Goal: Book appointment/travel/reservation

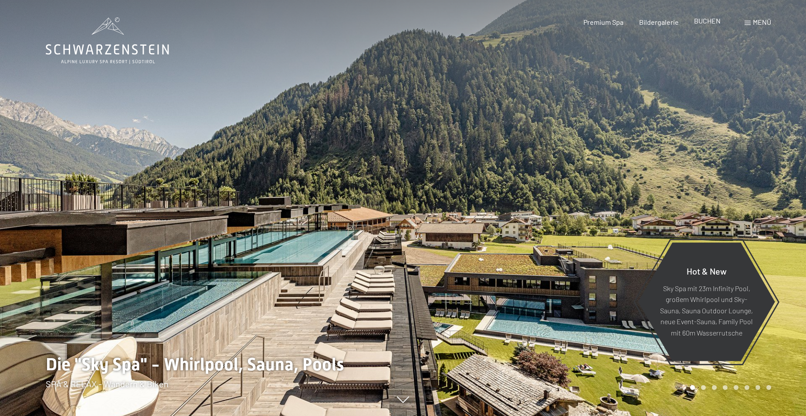
click at [718, 21] on span "BUCHEN" at bounding box center [707, 21] width 27 height 8
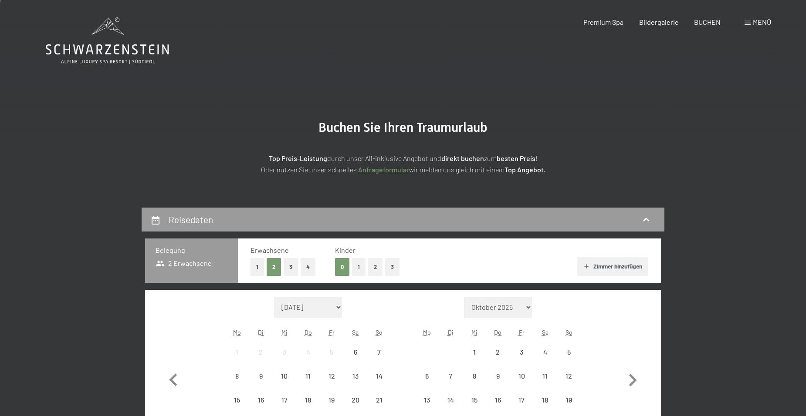
scroll to position [131, 0]
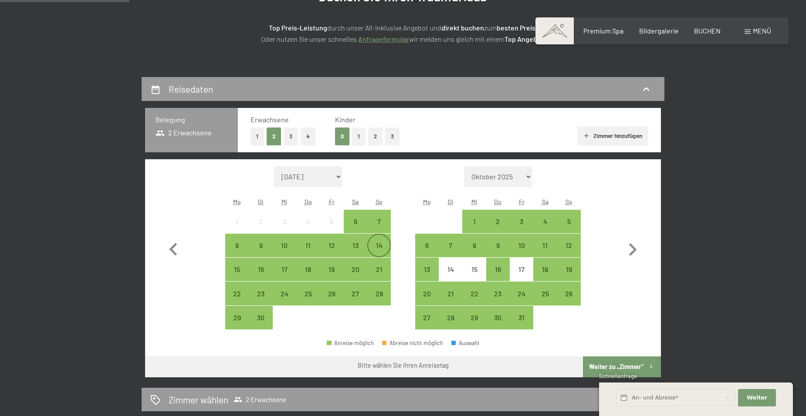
click at [378, 251] on div "14" at bounding box center [379, 253] width 22 height 22
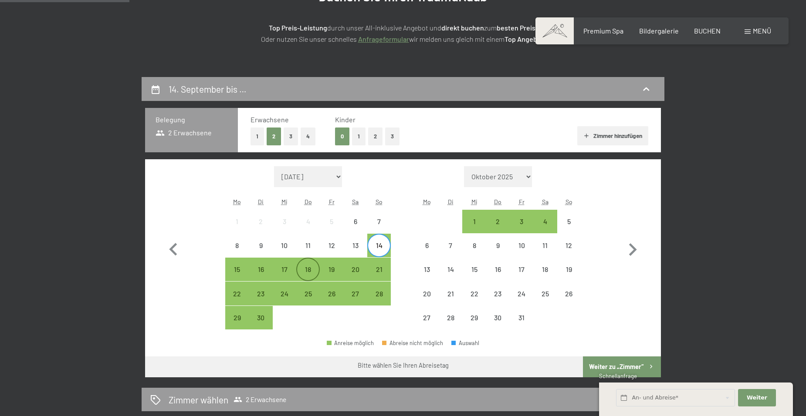
click at [311, 271] on div "18" at bounding box center [308, 277] width 22 height 22
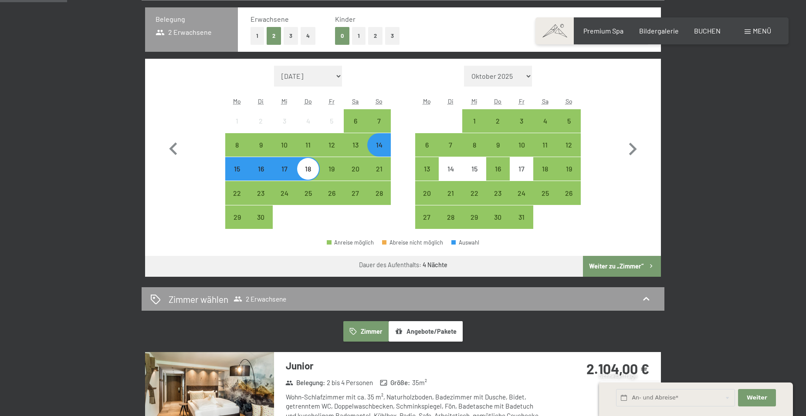
scroll to position [261, 0]
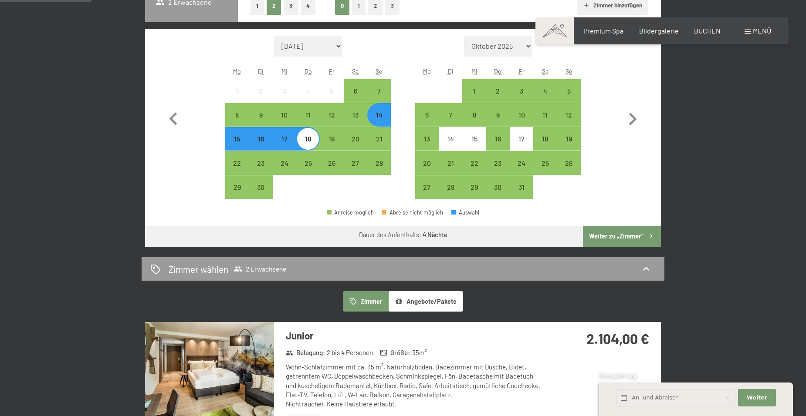
click at [623, 234] on button "Weiter zu „Zimmer“" at bounding box center [622, 236] width 78 height 21
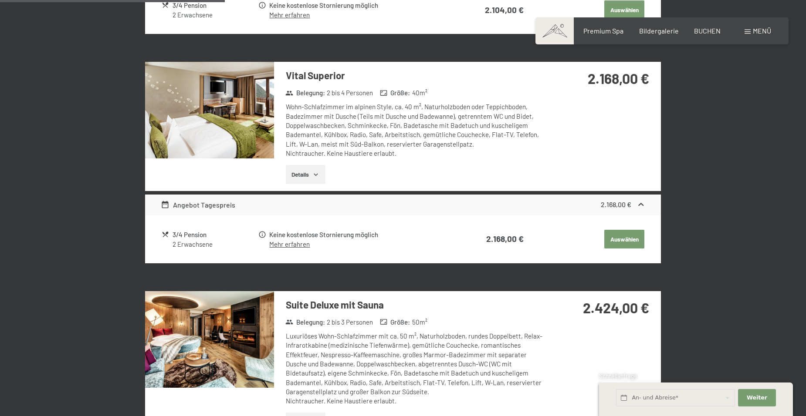
scroll to position [305, 0]
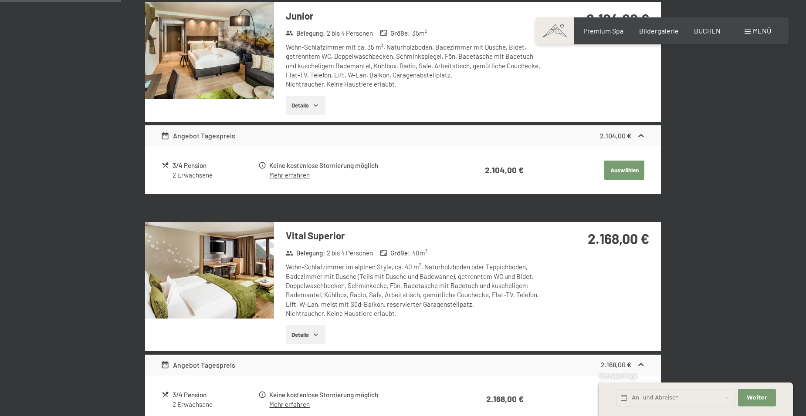
click at [632, 170] on button "Auswählen" at bounding box center [624, 170] width 40 height 19
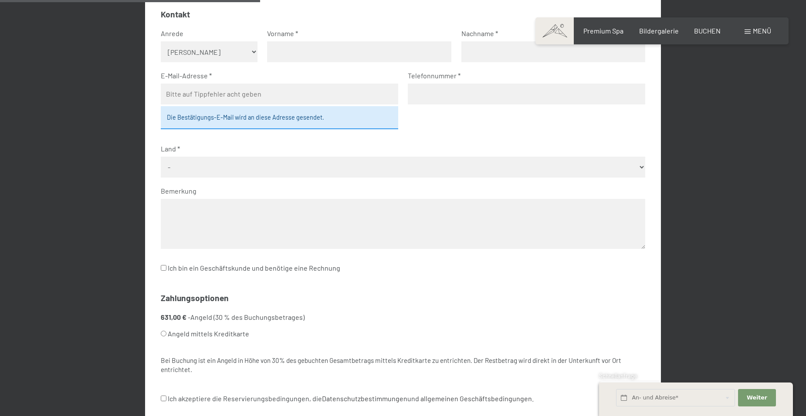
scroll to position [425, 0]
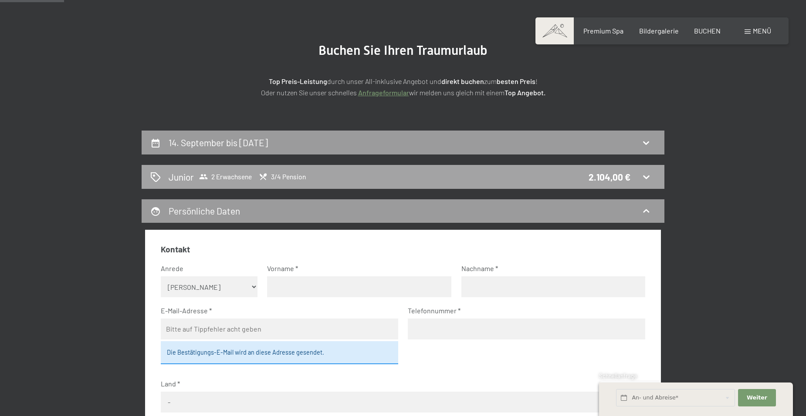
click at [512, 178] on div "Junior 2 Erwachsene 3/4 Pension 2.104,00 €" at bounding box center [402, 177] width 505 height 13
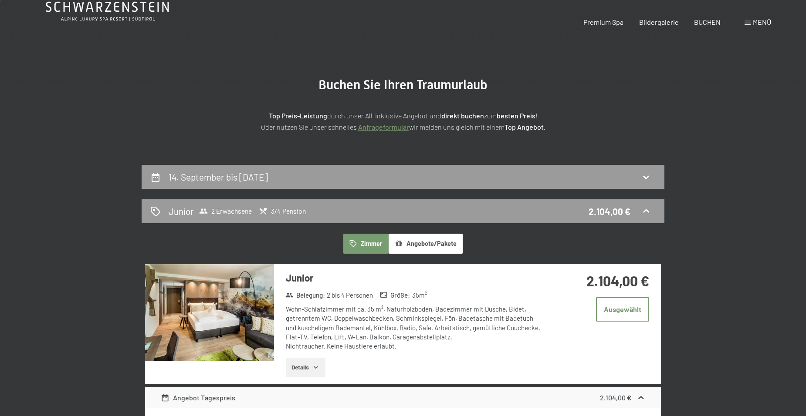
scroll to position [131, 0]
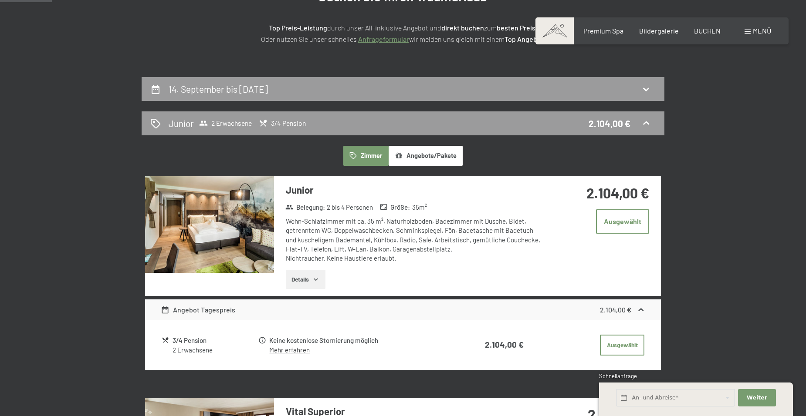
click at [443, 160] on button "Angebote/Pakete" at bounding box center [425, 156] width 74 height 20
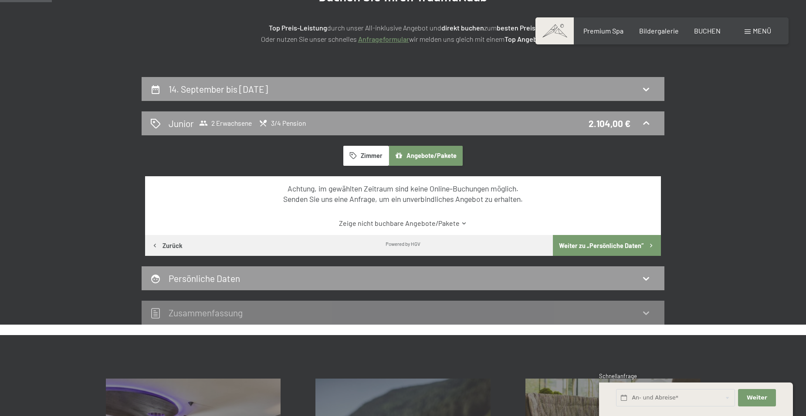
click at [450, 224] on link "Zeige nicht buchbare Angebote/Pakete" at bounding box center [403, 224] width 485 height 10
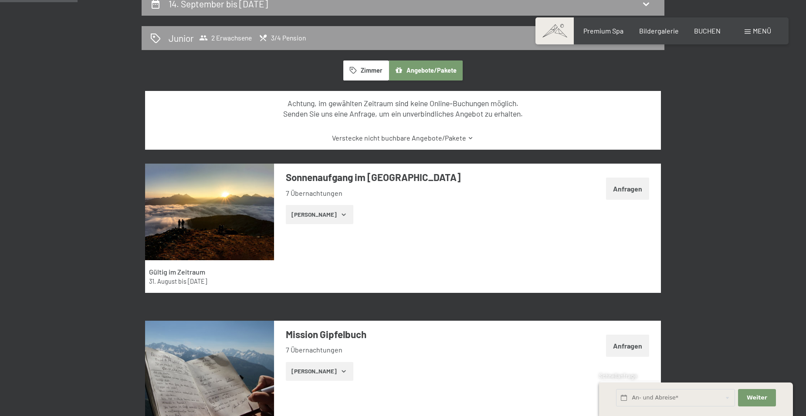
scroll to position [87, 0]
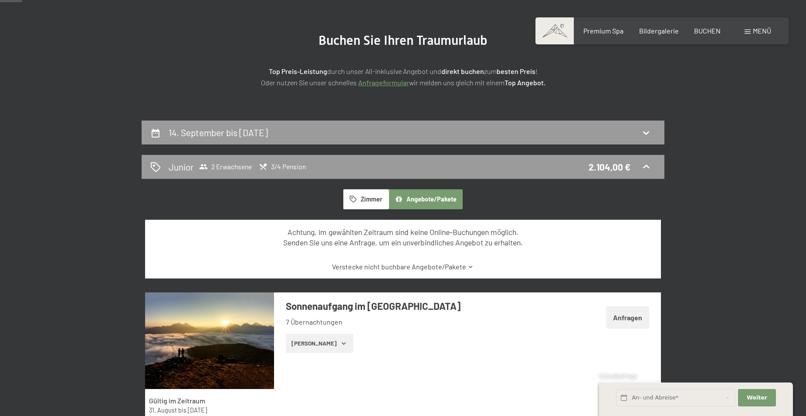
click at [437, 202] on button "Angebote/Pakete" at bounding box center [425, 199] width 74 height 20
click at [378, 200] on button "Zimmer" at bounding box center [365, 199] width 45 height 20
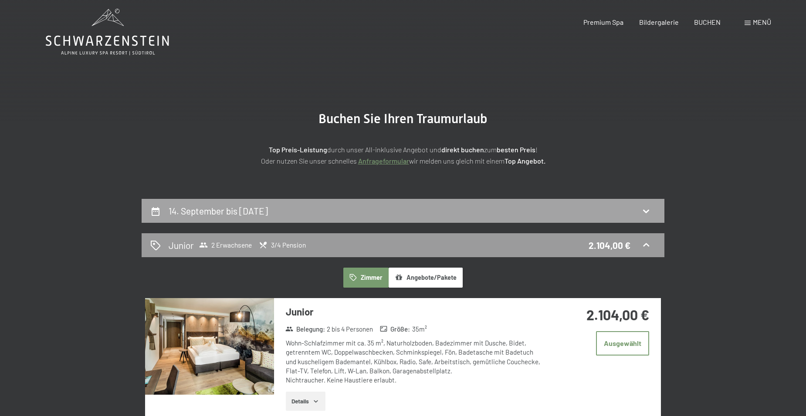
scroll to position [0, 0]
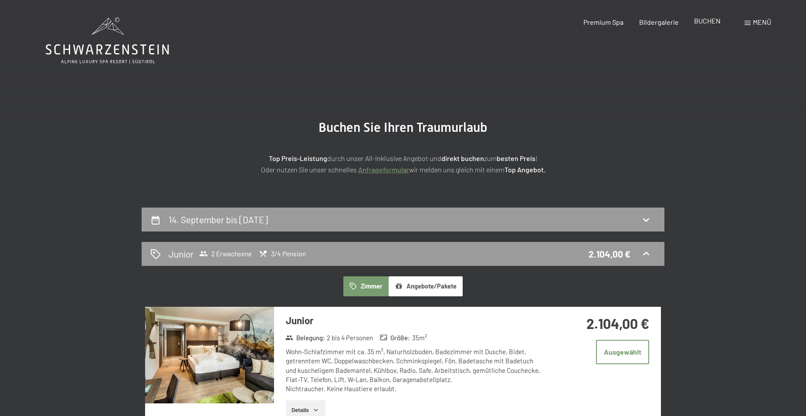
click at [712, 24] on span "BUCHEN" at bounding box center [707, 21] width 27 height 8
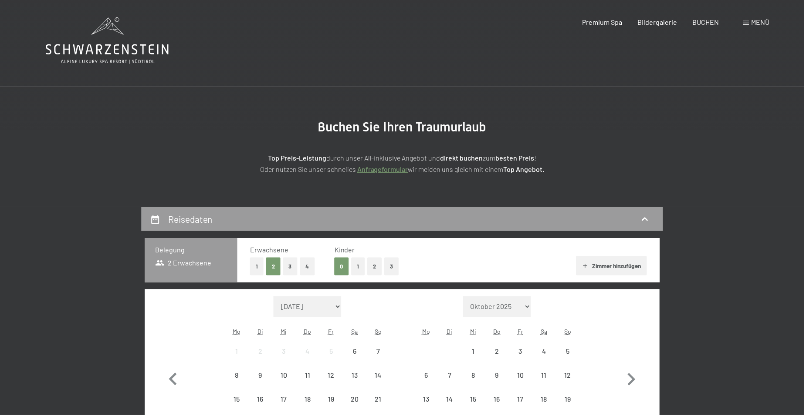
click at [751, 23] on div "Menü" at bounding box center [757, 22] width 27 height 10
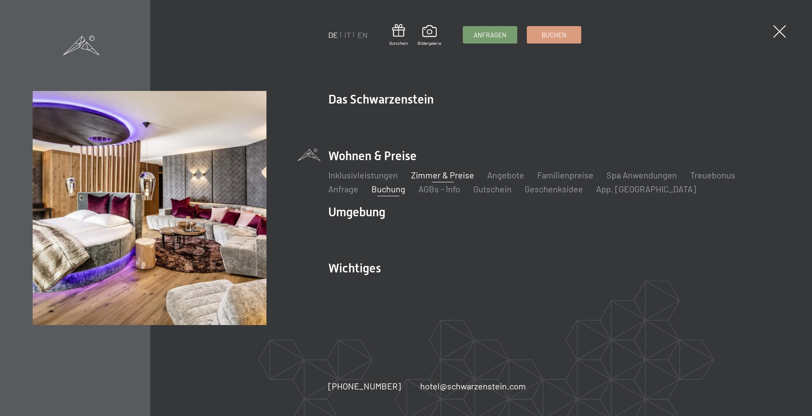
click at [427, 178] on link "Zimmer & Preise" at bounding box center [442, 175] width 63 height 10
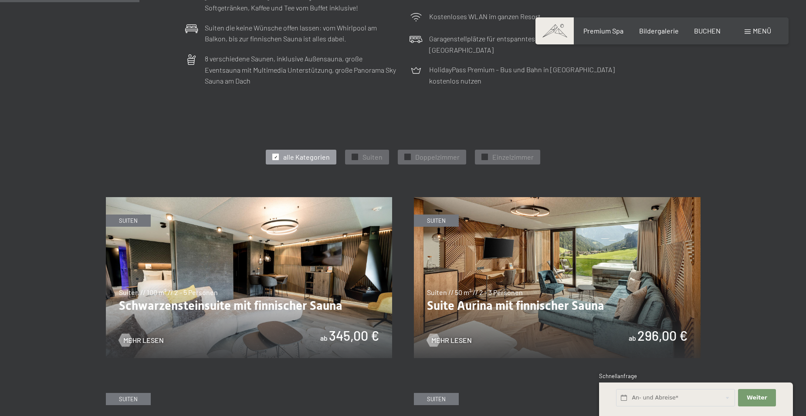
scroll to position [479, 0]
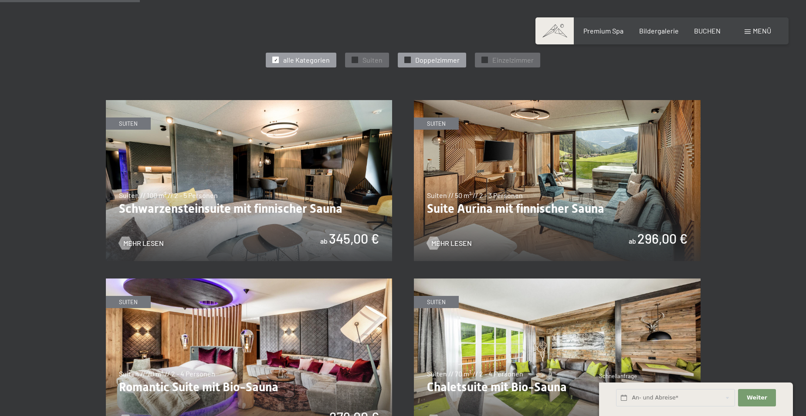
click at [408, 61] on span "✓" at bounding box center [407, 60] width 3 height 6
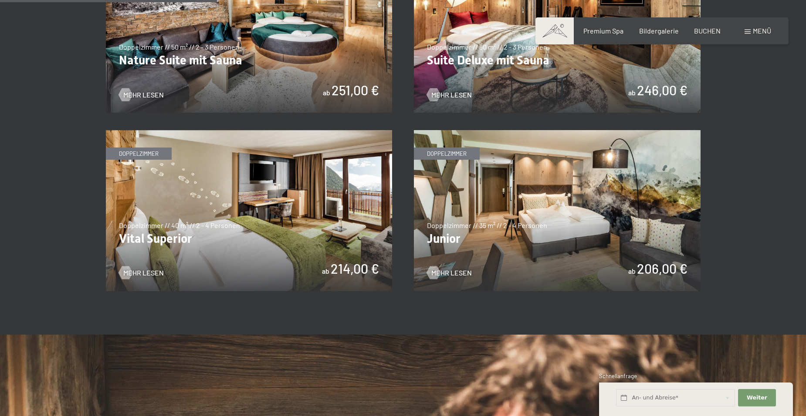
scroll to position [653, 0]
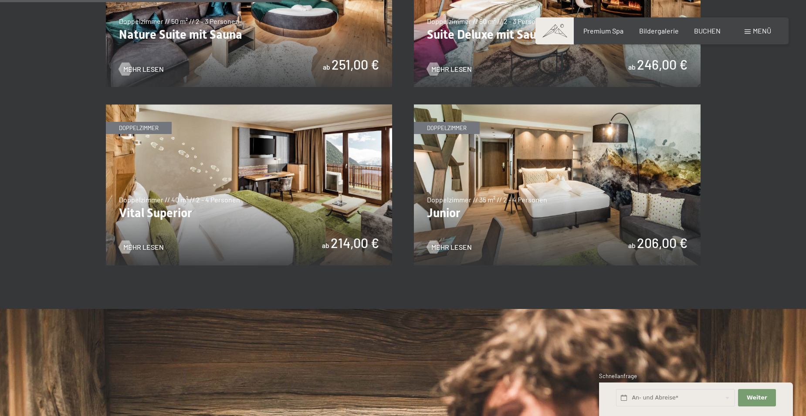
click at [549, 206] on img at bounding box center [557, 185] width 287 height 161
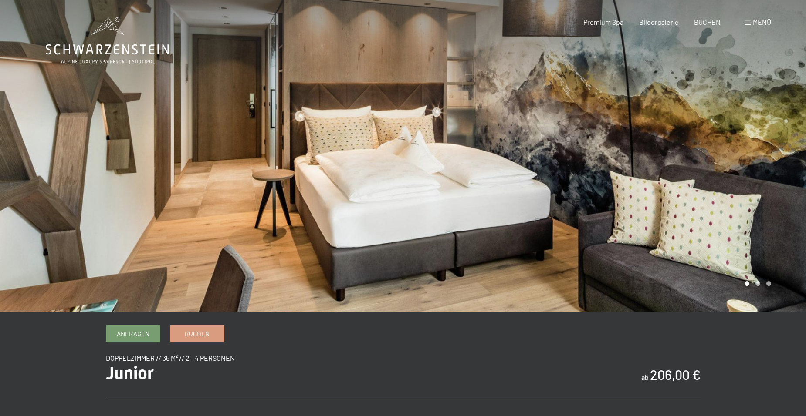
click at [133, 42] on icon at bounding box center [107, 40] width 123 height 47
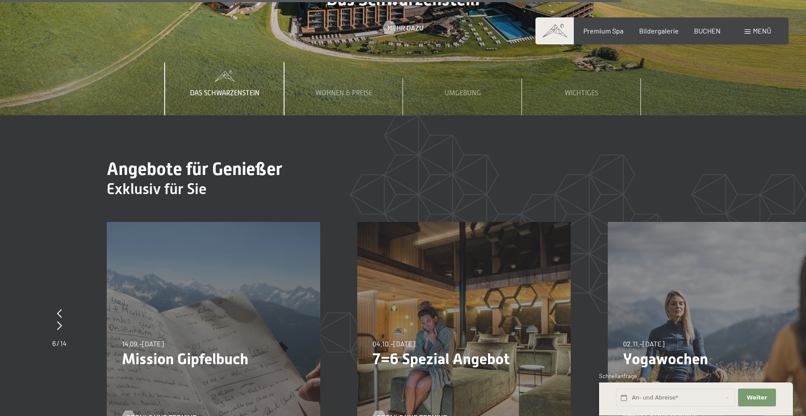
scroll to position [3015, 0]
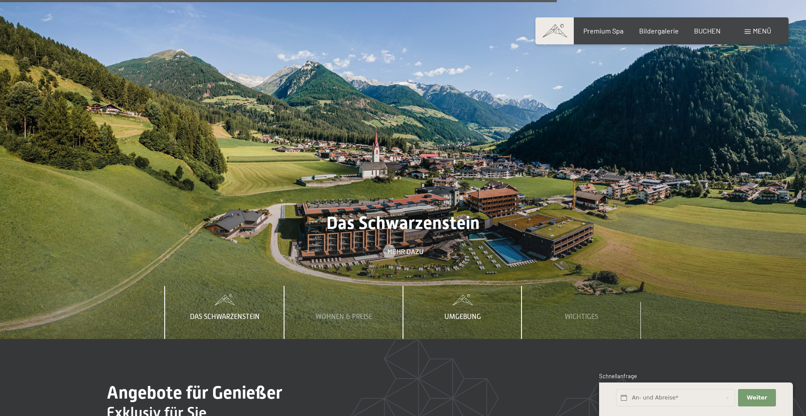
click at [451, 286] on div "Umgebung" at bounding box center [463, 312] width 50 height 53
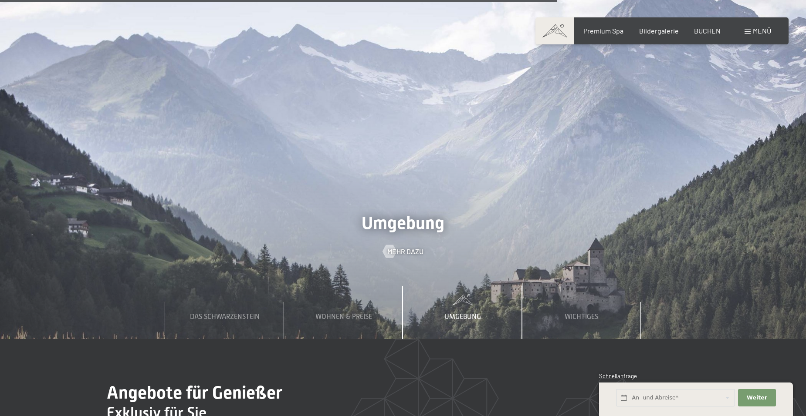
click at [762, 30] on span "Menü" at bounding box center [761, 31] width 18 height 8
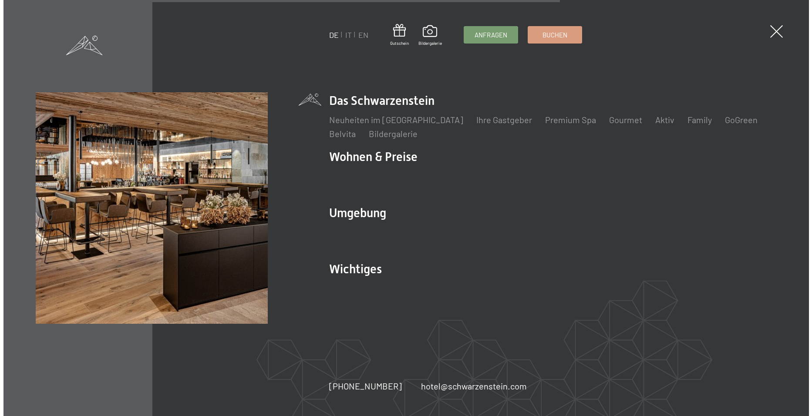
scroll to position [3029, 0]
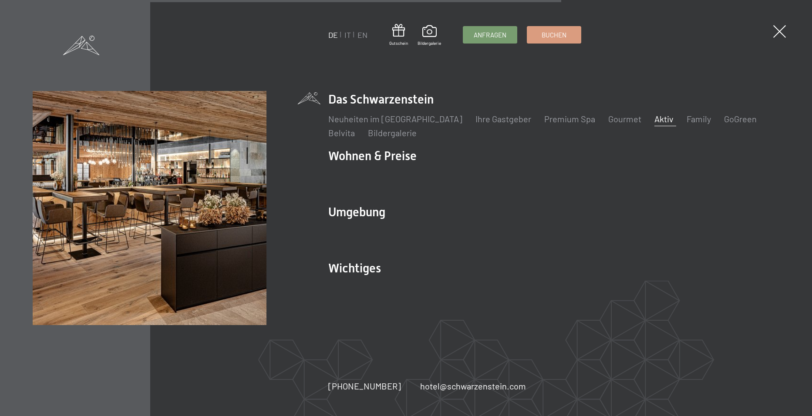
click at [654, 120] on link "Aktiv" at bounding box center [663, 119] width 19 height 10
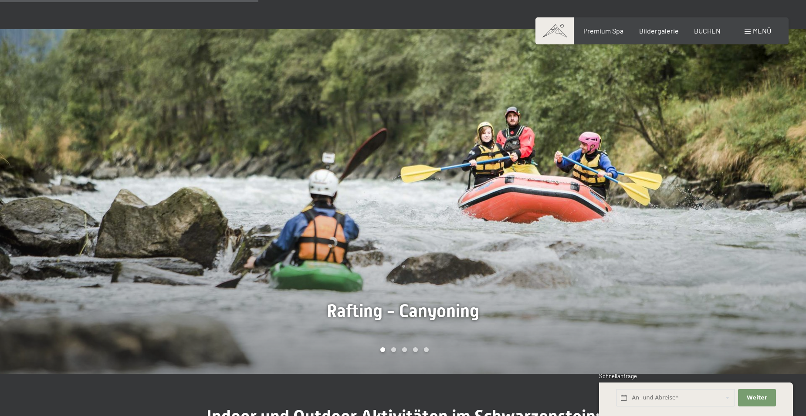
scroll to position [784, 0]
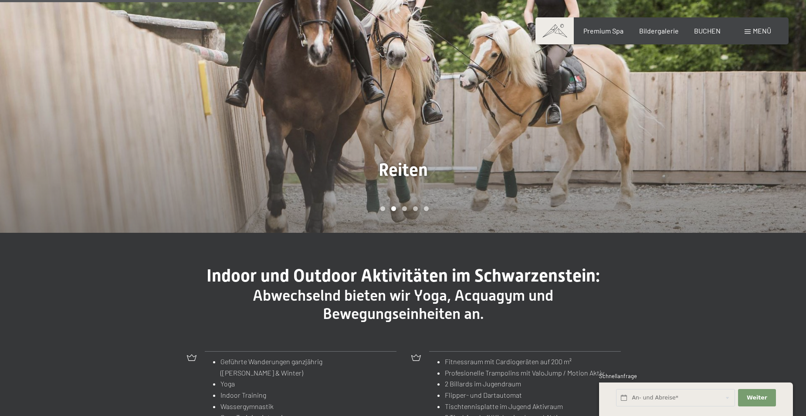
click at [645, 135] on div at bounding box center [604, 60] width 403 height 345
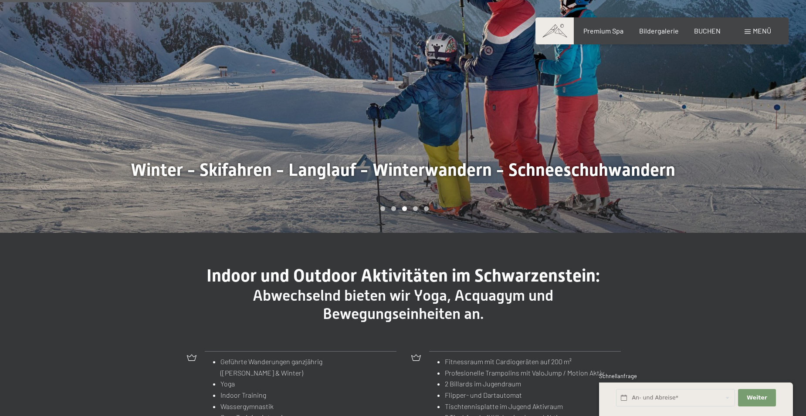
click at [645, 135] on div at bounding box center [604, 60] width 403 height 345
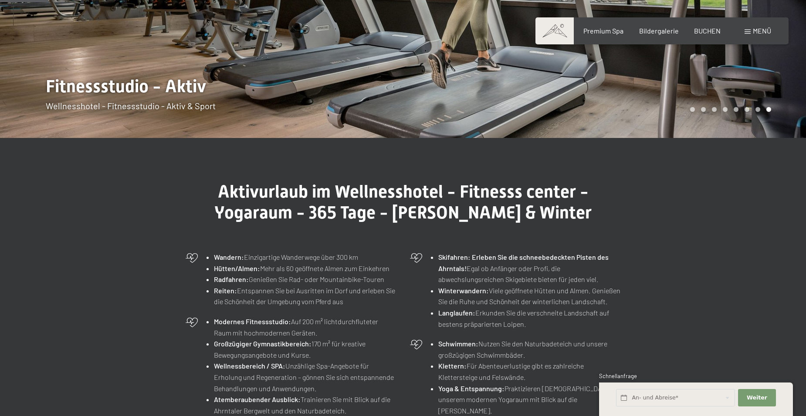
scroll to position [0, 0]
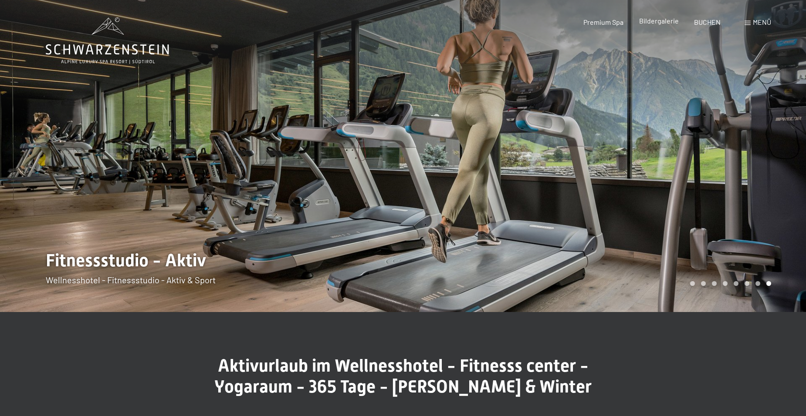
click at [665, 20] on span "Bildergalerie" at bounding box center [659, 21] width 40 height 8
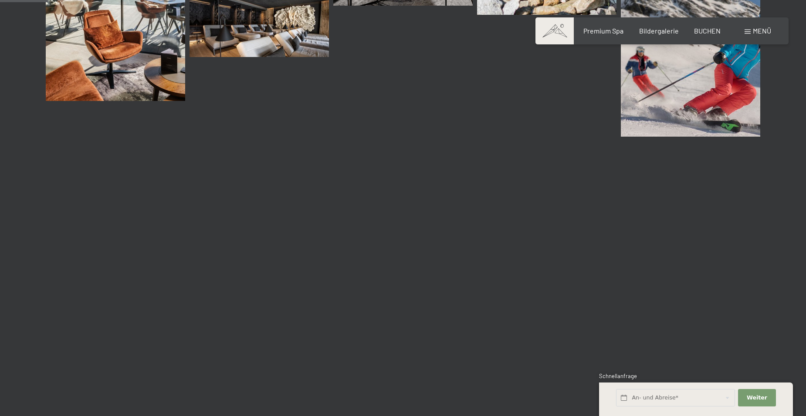
scroll to position [653, 0]
